Goal: Task Accomplishment & Management: Use online tool/utility

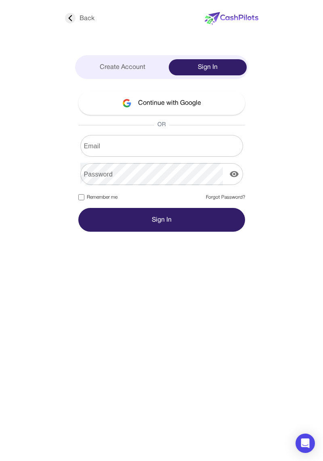
click at [129, 102] on img at bounding box center [126, 103] width 9 height 9
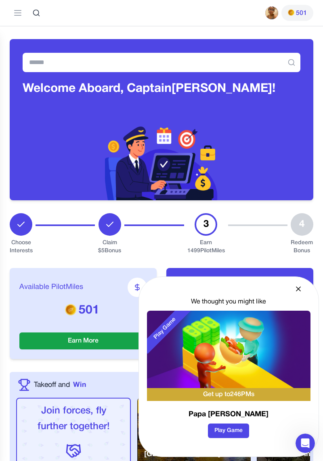
click at [298, 293] on icon at bounding box center [298, 289] width 8 height 8
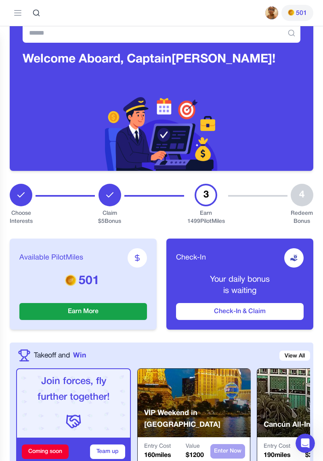
scroll to position [29, 0]
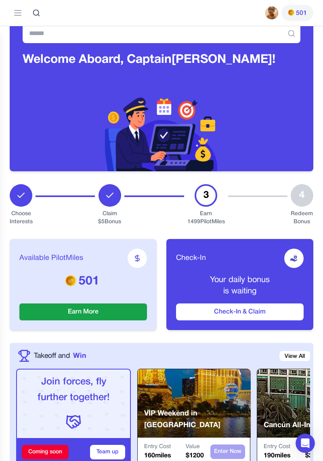
click at [233, 316] on button "Check-In & Claim" at bounding box center [239, 312] width 127 height 17
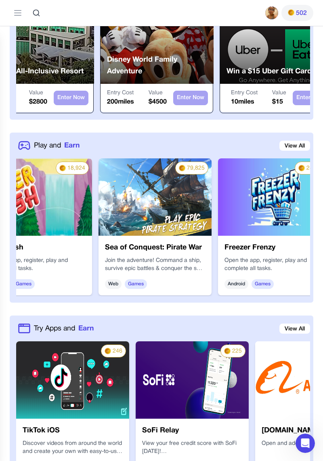
scroll to position [0, 0]
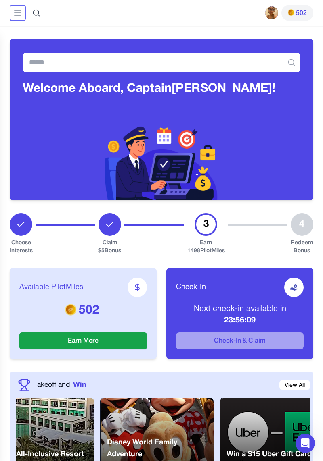
click at [11, 16] on button at bounding box center [18, 13] width 16 height 16
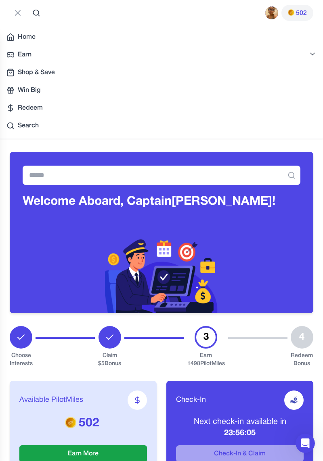
click at [19, 50] on span "Earn" at bounding box center [25, 55] width 14 height 10
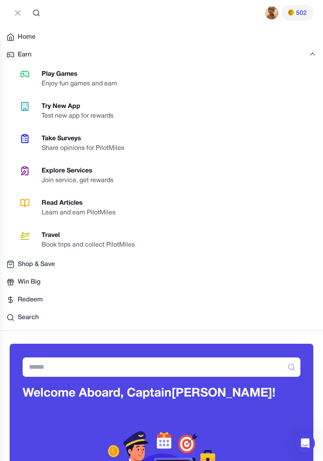
scroll to position [2, 0]
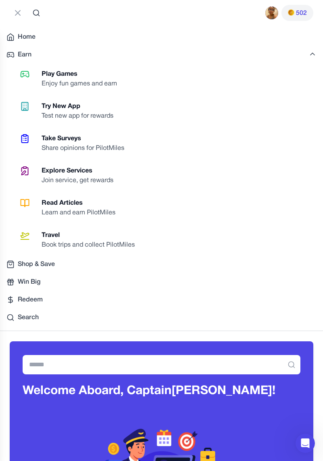
click at [44, 138] on div "Take Surveys" at bounding box center [86, 139] width 89 height 10
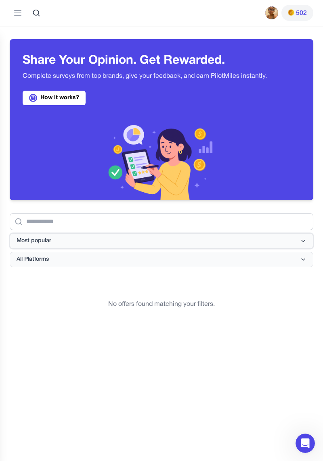
click at [45, 245] on button "Most popular" at bounding box center [161, 241] width 303 height 15
click at [48, 261] on span "All Platforms" at bounding box center [33, 260] width 32 height 8
click at [52, 101] on link "How it works?" at bounding box center [54, 98] width 63 height 15
